Goal: Information Seeking & Learning: Understand process/instructions

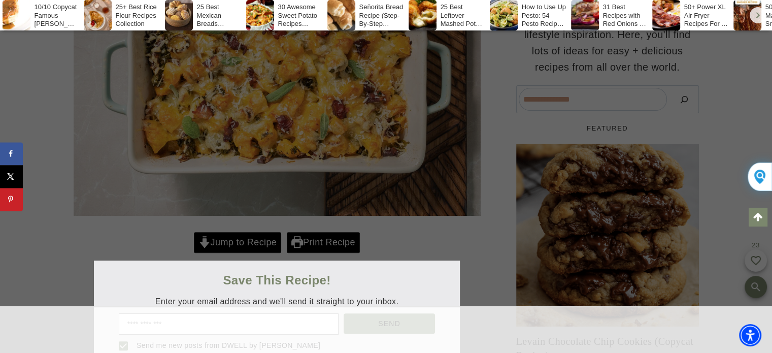
scroll to position [405, 0]
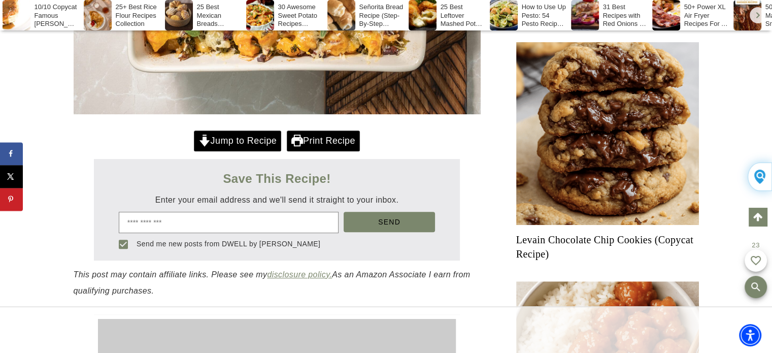
click at [200, 217] on input "email" at bounding box center [229, 222] width 220 height 21
type input "**********"
click at [381, 221] on span "Send" at bounding box center [389, 222] width 22 height 8
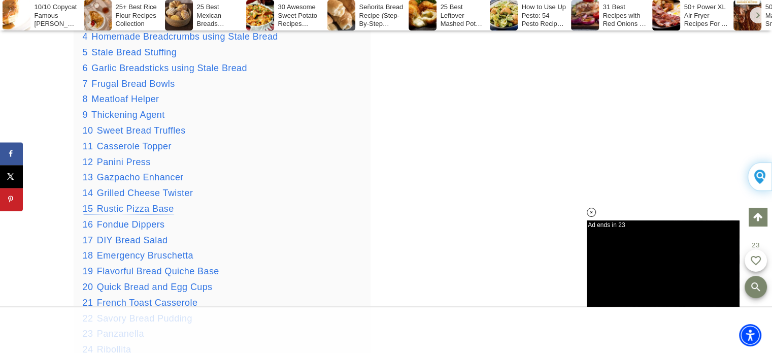
scroll to position [1268, 0]
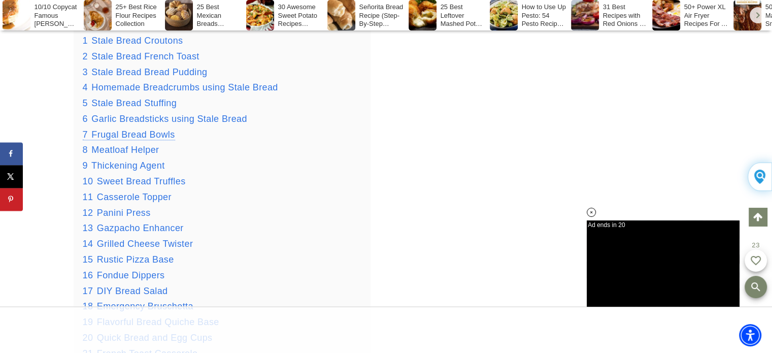
click at [154, 133] on span "Frugal Bread Bowls" at bounding box center [132, 134] width 83 height 10
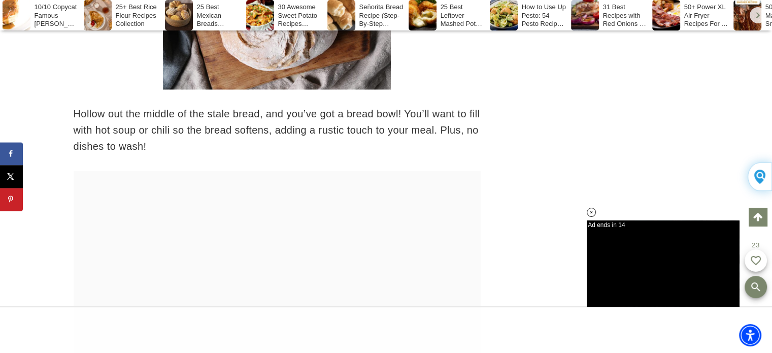
scroll to position [5134, 0]
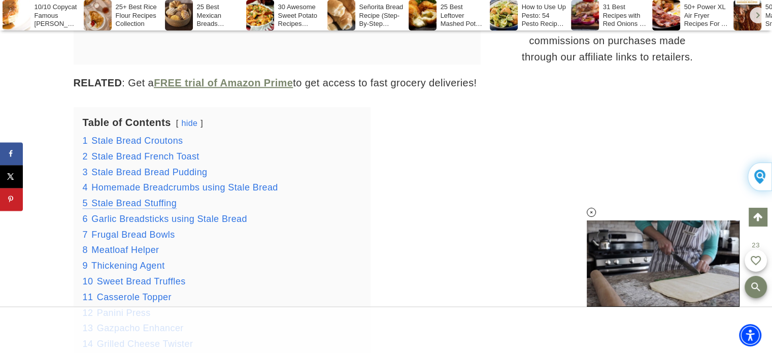
scroll to position [1219, 0]
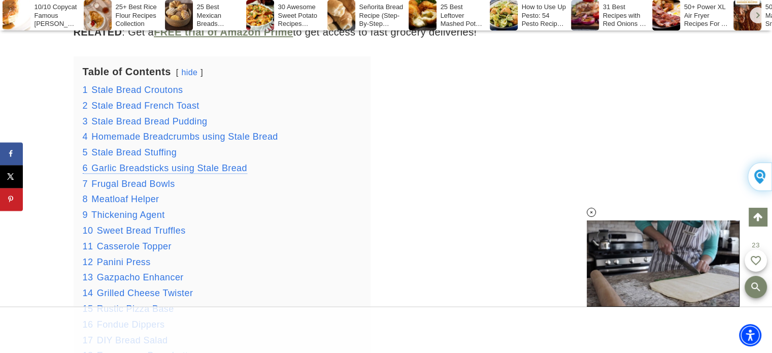
click at [193, 167] on span "Garlic Breadsticks using Stale Bread" at bounding box center [169, 168] width 156 height 10
